Goal: Navigation & Orientation: Understand site structure

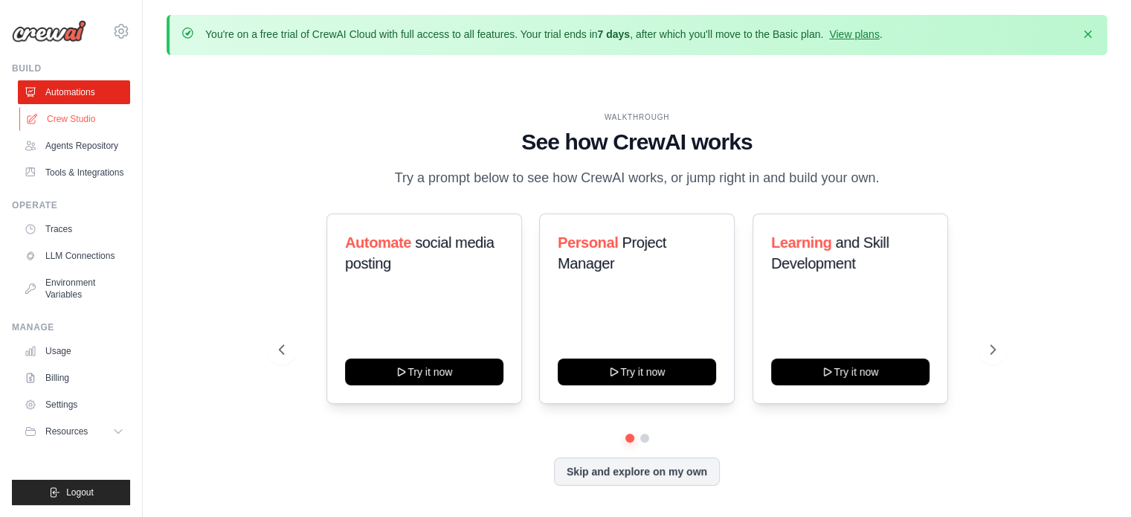
click at [65, 123] on link "Crew Studio" at bounding box center [75, 119] width 112 height 24
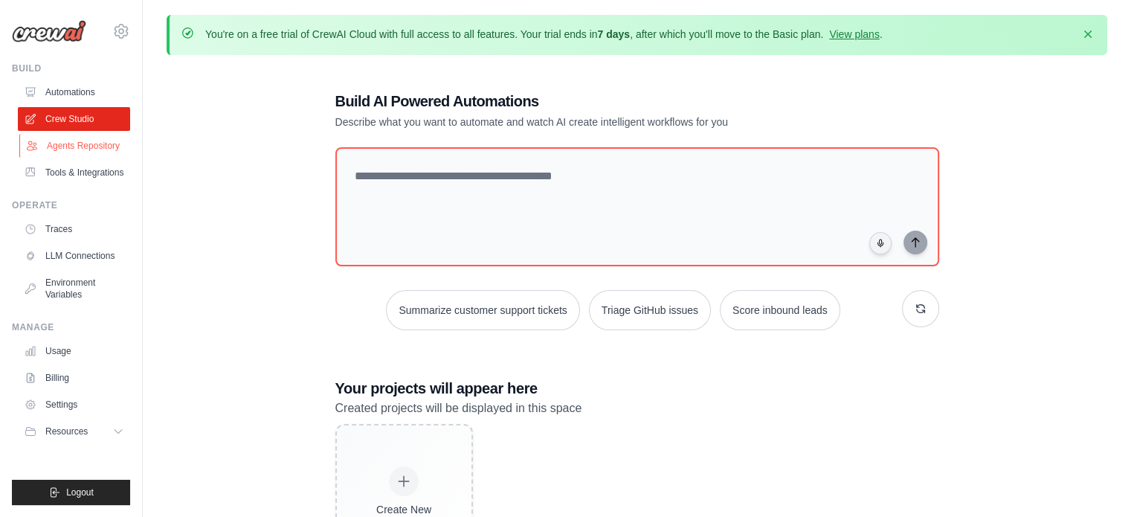
click at [89, 148] on link "Agents Repository" at bounding box center [75, 146] width 112 height 24
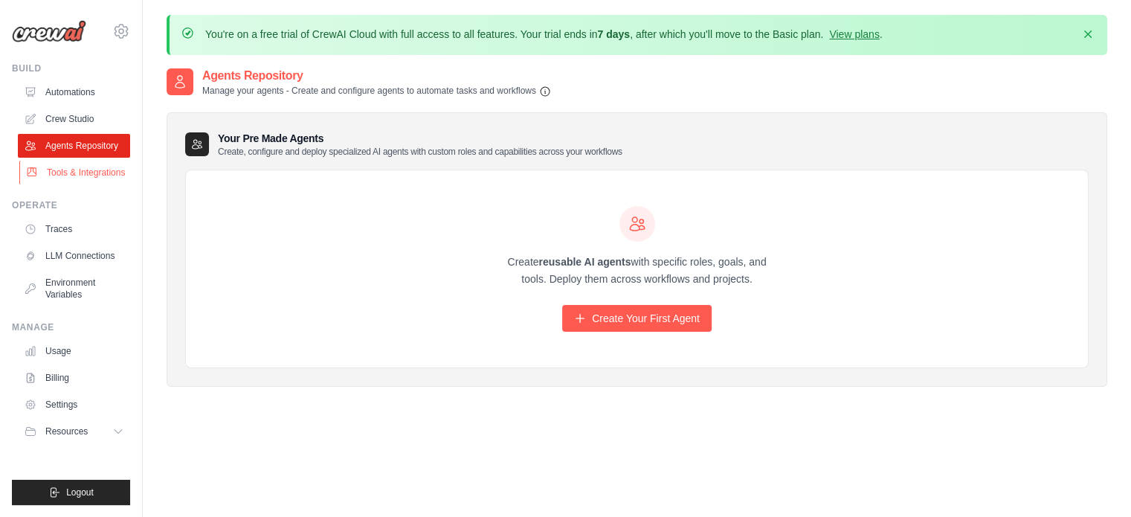
click at [94, 172] on link "Tools & Integrations" at bounding box center [75, 173] width 112 height 24
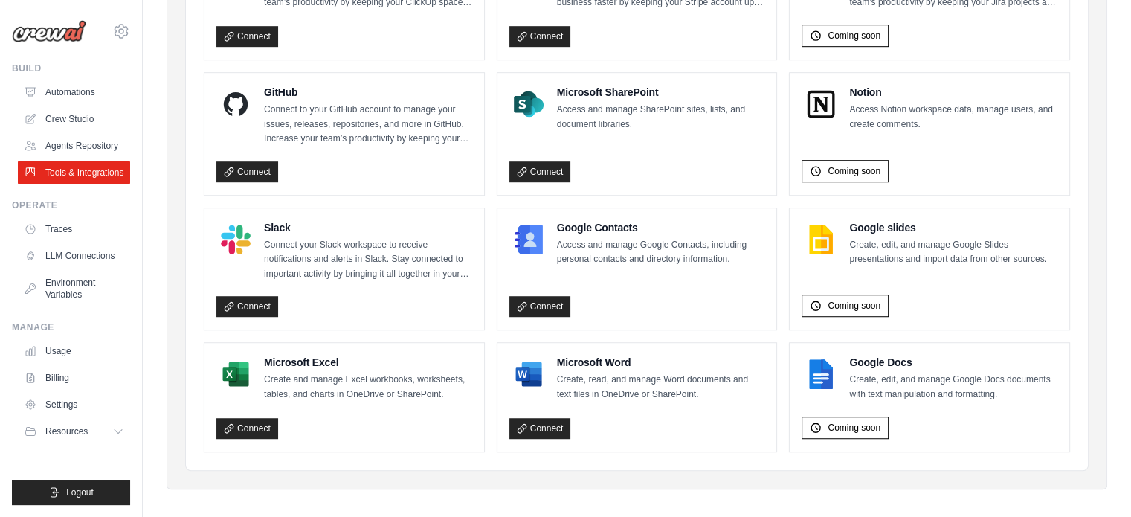
scroll to position [962, 0]
click at [77, 225] on link "Traces" at bounding box center [75, 229] width 112 height 24
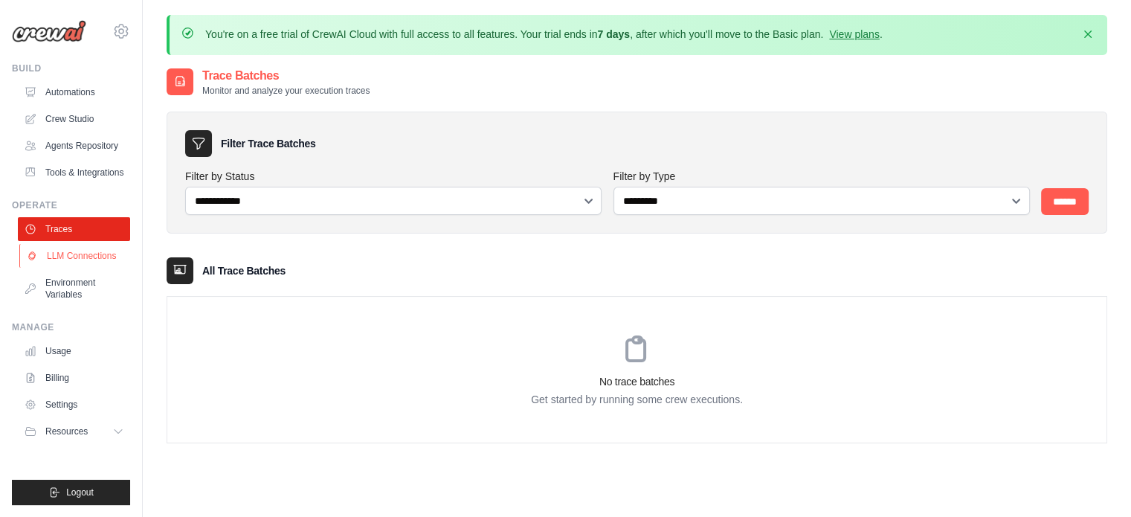
click at [93, 251] on link "LLM Connections" at bounding box center [75, 256] width 112 height 24
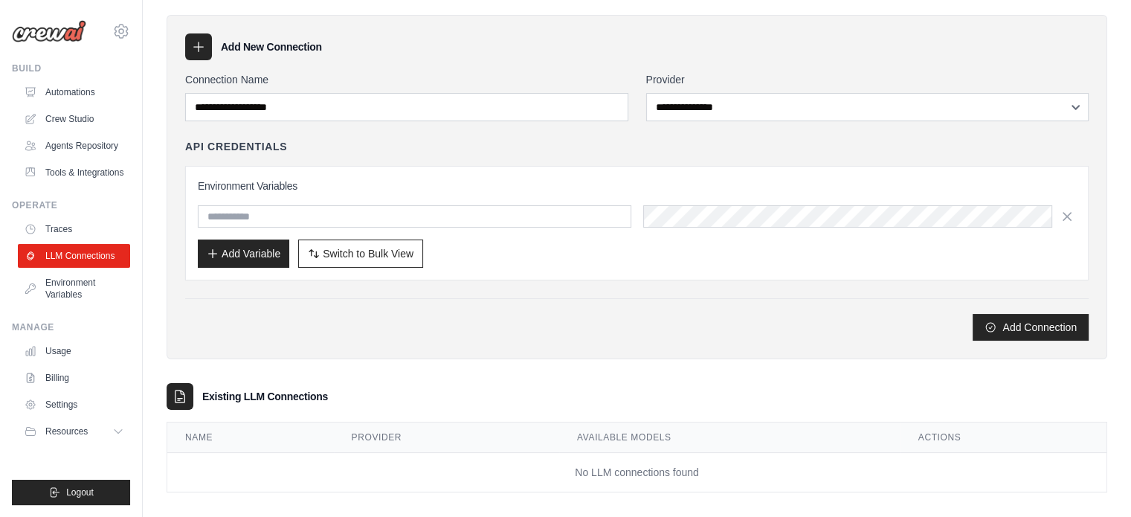
scroll to position [108, 0]
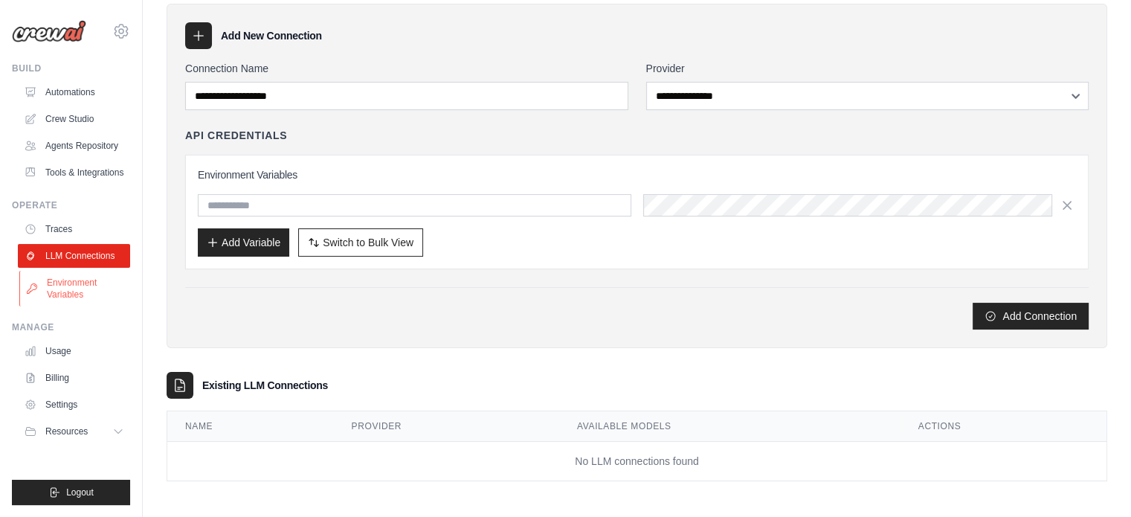
click at [82, 288] on link "Environment Variables" at bounding box center [75, 289] width 112 height 36
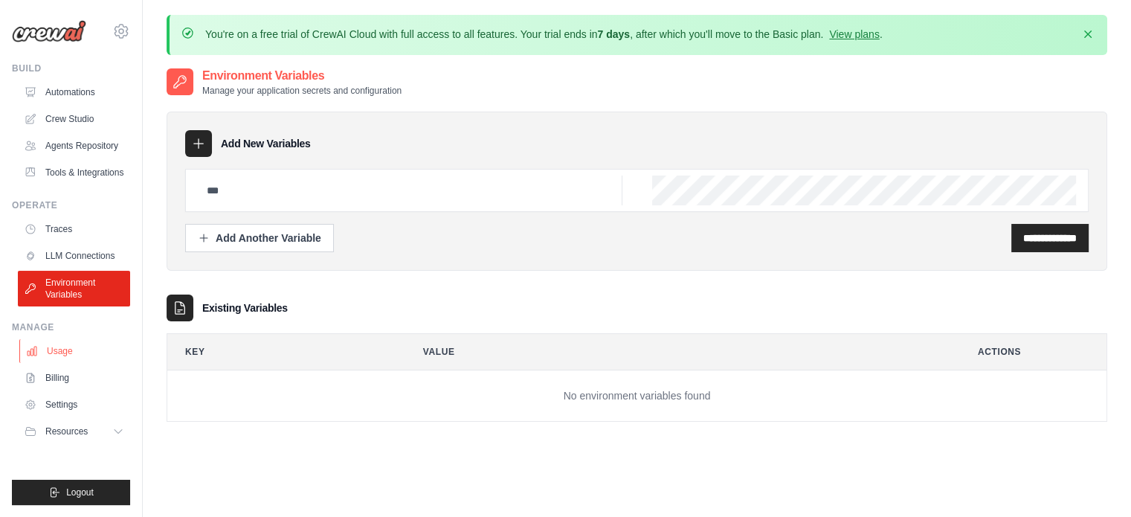
click at [67, 350] on link "Usage" at bounding box center [75, 351] width 112 height 24
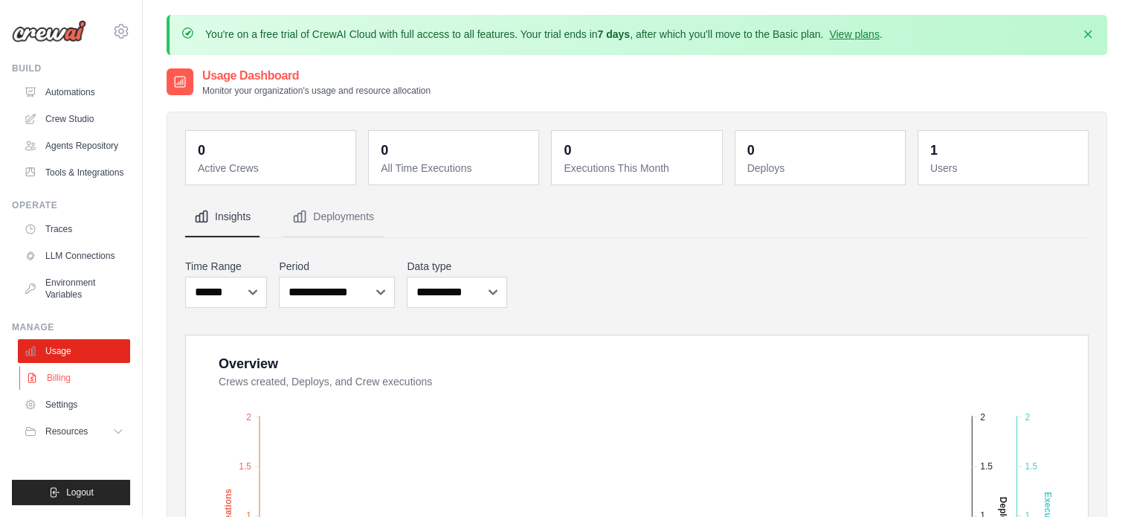
click at [67, 376] on link "Billing" at bounding box center [75, 378] width 112 height 24
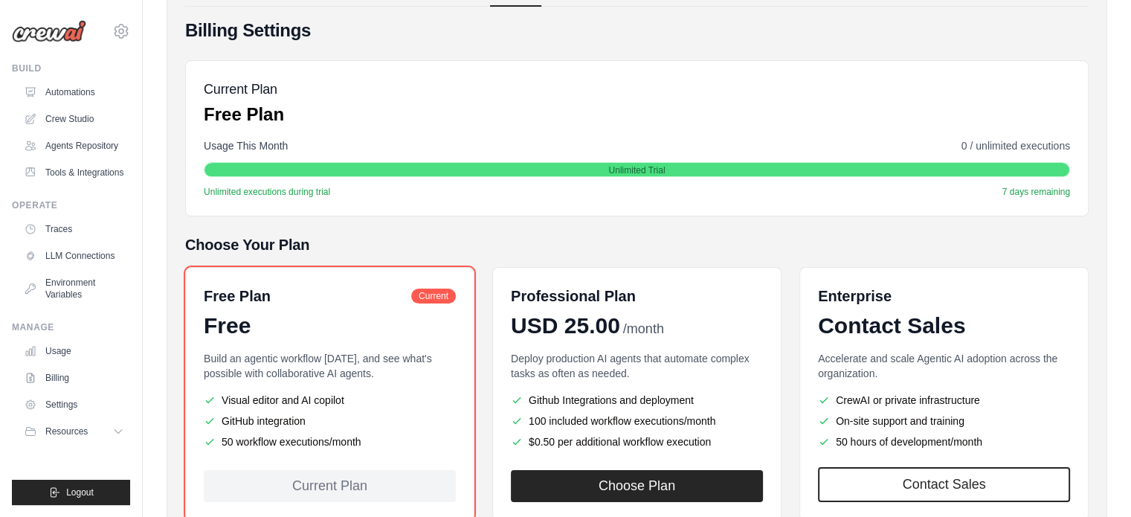
scroll to position [261, 0]
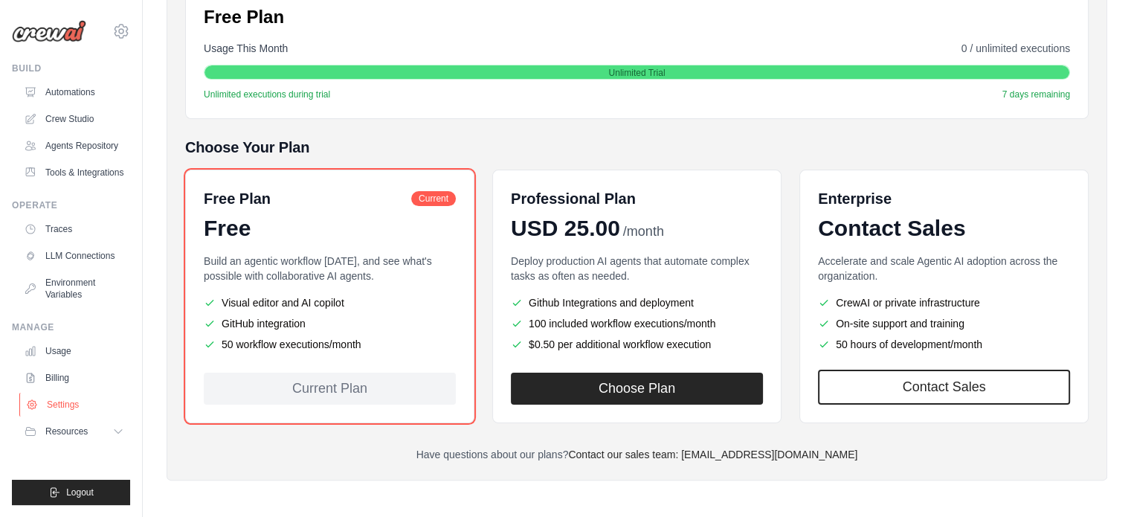
click at [78, 412] on link "Settings" at bounding box center [75, 405] width 112 height 24
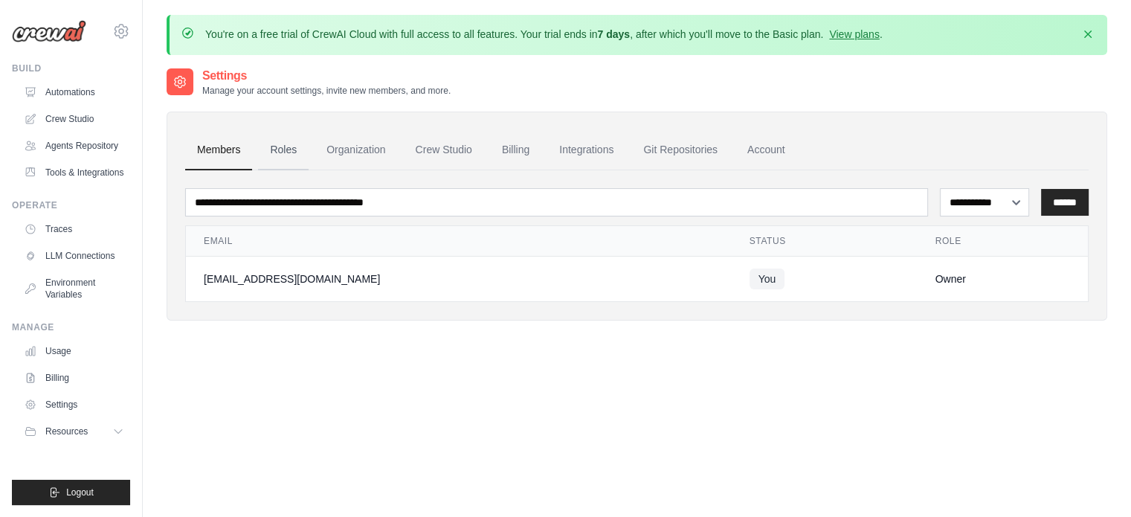
click at [283, 155] on link "Roles" at bounding box center [283, 150] width 51 height 40
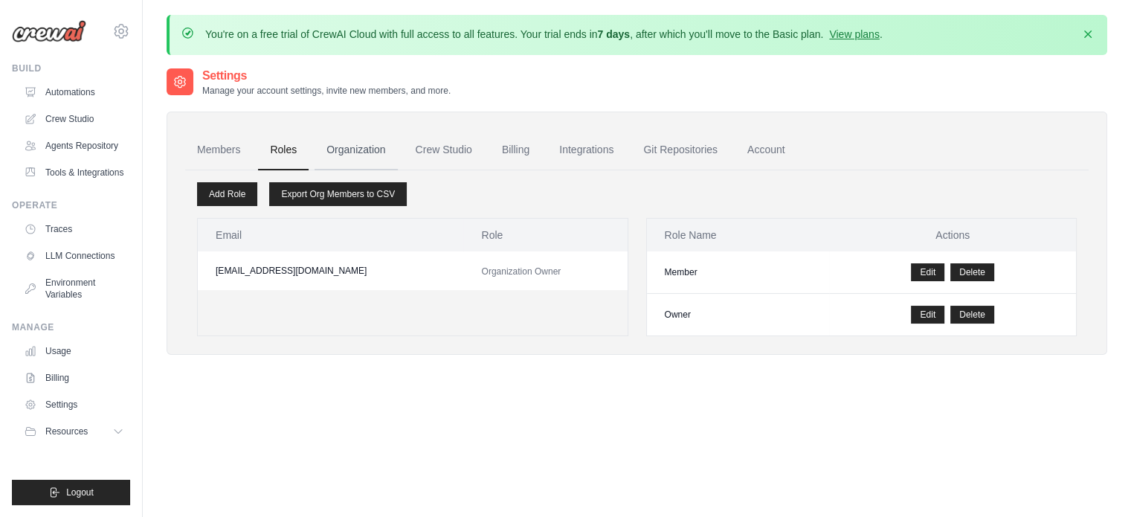
click at [338, 150] on link "Organization" at bounding box center [355, 150] width 83 height 40
click at [441, 149] on link "Crew Studio" at bounding box center [444, 150] width 80 height 40
